Goal: Communication & Community: Answer question/provide support

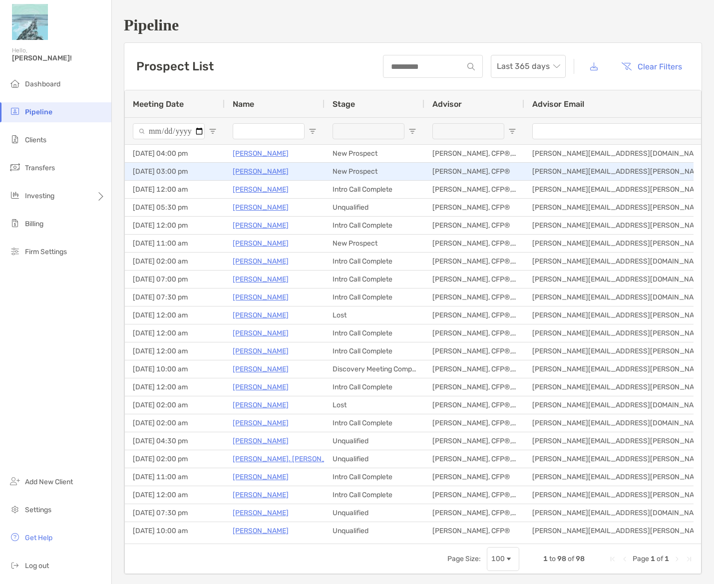
click at [276, 173] on p "[PERSON_NAME]" at bounding box center [261, 171] width 56 height 12
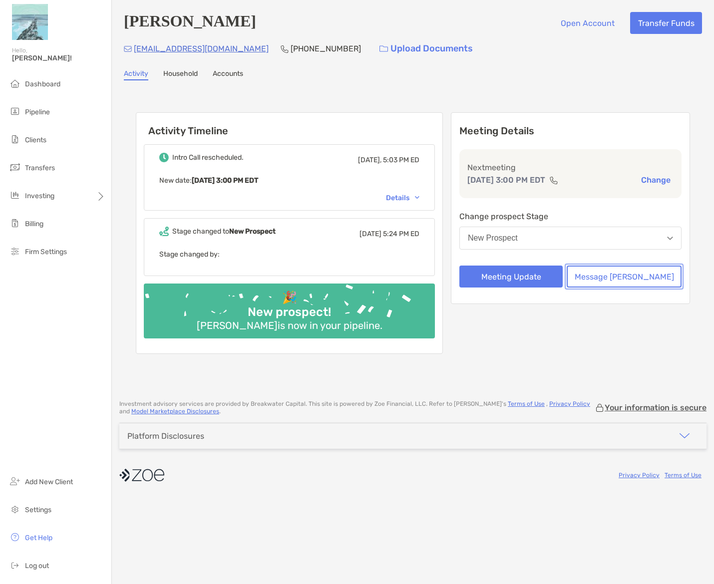
click at [615, 278] on button "Message Zoe" at bounding box center [624, 277] width 115 height 22
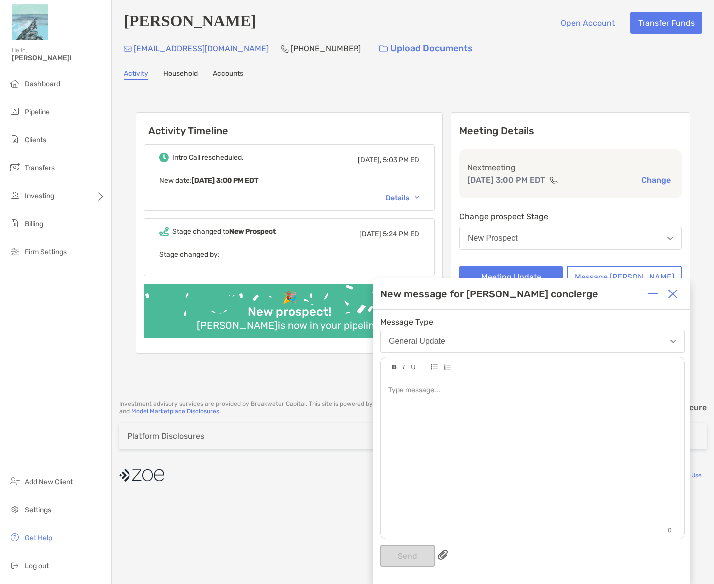
click at [437, 342] on div "General Update" at bounding box center [417, 341] width 56 height 9
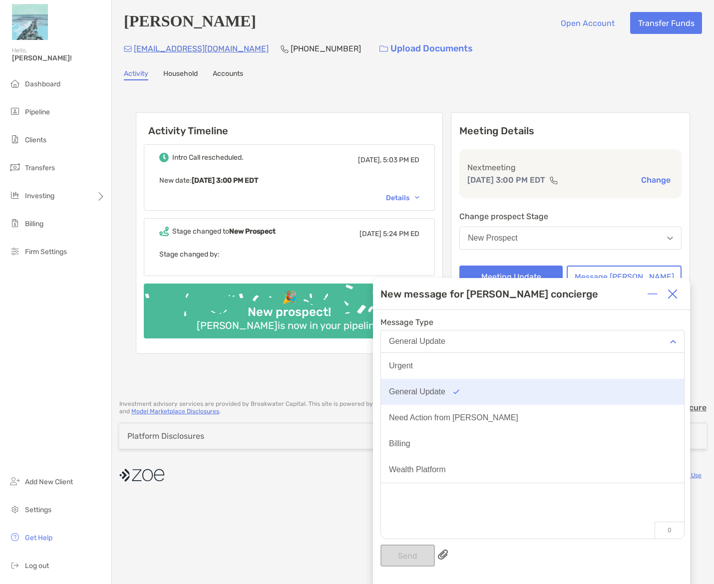
click at [423, 397] on button "General Update" at bounding box center [532, 392] width 303 height 26
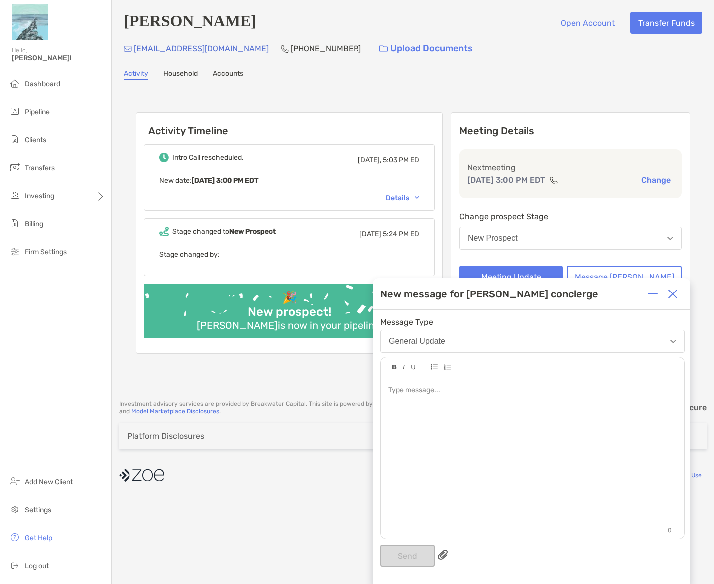
click at [428, 403] on div at bounding box center [532, 452] width 303 height 151
click at [453, 396] on div "**********" at bounding box center [532, 390] width 288 height 10
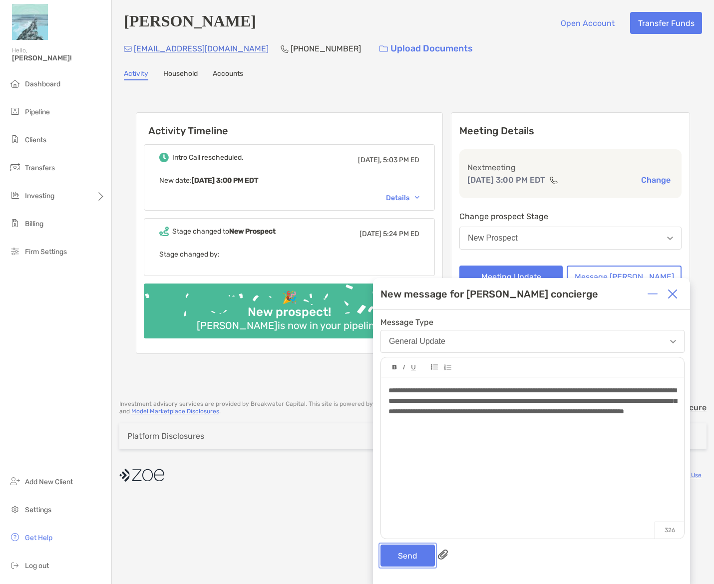
click at [424, 557] on button "Send" at bounding box center [407, 556] width 54 height 22
